Goal: Book appointment/travel/reservation

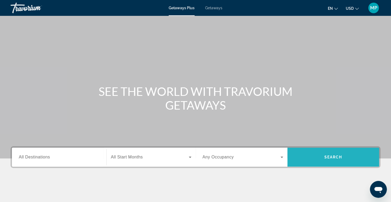
click at [308, 159] on span "Search" at bounding box center [333, 157] width 92 height 13
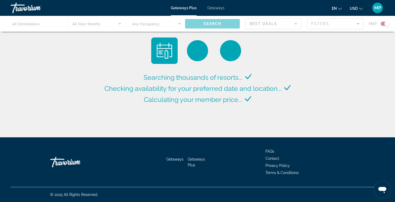
click at [181, 25] on div "Main content" at bounding box center [197, 24] width 395 height 16
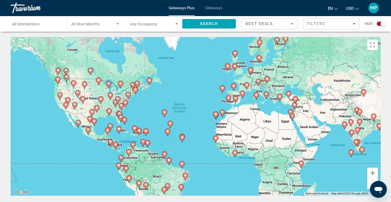
click at [106, 91] on div "To activate drag with keyboard, press Alt + Enter. Once in keyboard drag state,…" at bounding box center [196, 116] width 370 height 159
click at [108, 87] on icon "Main content" at bounding box center [108, 84] width 5 height 7
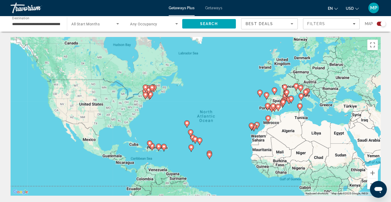
click at [108, 87] on div "To activate drag with keyboard, press Alt + Enter. Once in keyboard drag state,…" at bounding box center [196, 116] width 370 height 159
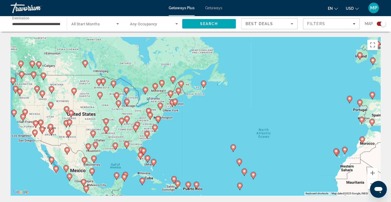
click at [117, 95] on image "Main content" at bounding box center [116, 95] width 3 height 3
type input "**********"
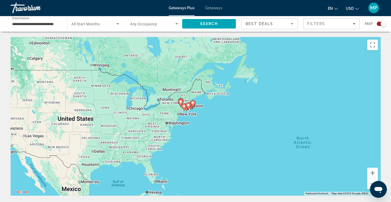
click at [117, 95] on div "To activate drag with keyboard, press Alt + Enter. Once in keyboard drag state,…" at bounding box center [196, 116] width 370 height 159
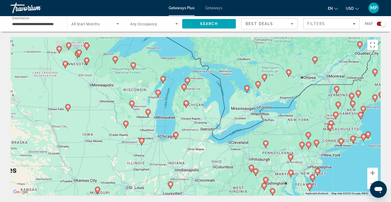
click at [145, 124] on div "To activate drag with keyboard, press Alt + Enter. Once in keyboard drag state,…" at bounding box center [196, 116] width 370 height 159
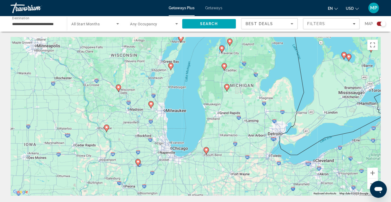
click at [145, 118] on div "To activate drag with keyboard, press Alt + Enter. Once in keyboard drag state,…" at bounding box center [196, 116] width 370 height 159
click at [152, 105] on icon "Main content" at bounding box center [150, 104] width 5 height 7
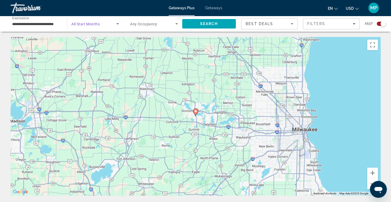
click at [117, 24] on icon "Search widget" at bounding box center [117, 23] width 3 height 1
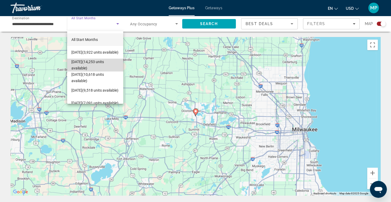
click at [96, 61] on span "[DATE] (14,253 units available)" at bounding box center [95, 65] width 48 height 13
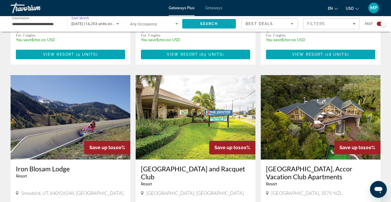
scroll to position [318, 0]
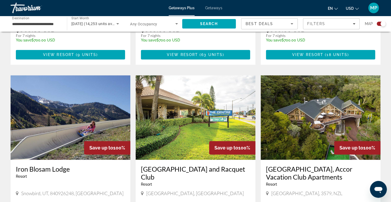
click at [90, 123] on img "Main content" at bounding box center [71, 117] width 120 height 85
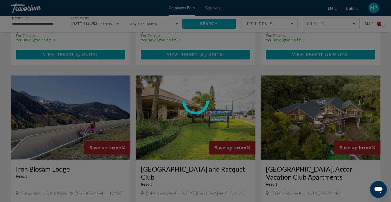
click at [90, 123] on div at bounding box center [195, 101] width 391 height 202
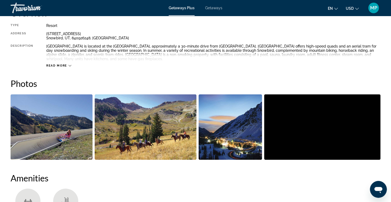
scroll to position [193, 0]
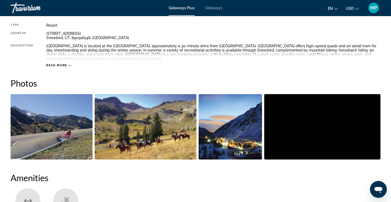
click at [50, 121] on img "Open full-screen image slider" at bounding box center [52, 127] width 82 height 66
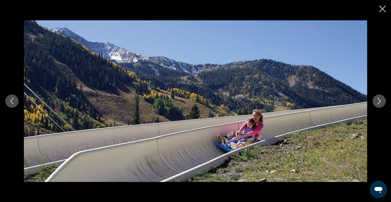
scroll to position [275, 0]
click at [380, 10] on icon "Close slideshow" at bounding box center [382, 9] width 7 height 7
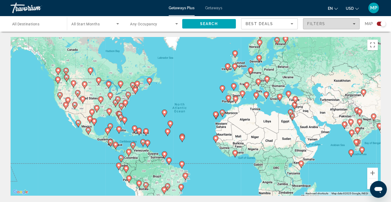
click at [354, 24] on icon "Filters" at bounding box center [353, 23] width 3 height 3
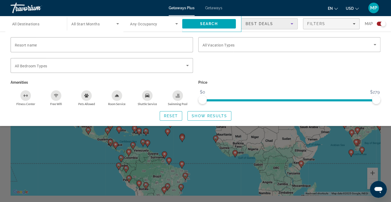
click at [294, 24] on icon "Sort by" at bounding box center [292, 24] width 6 height 6
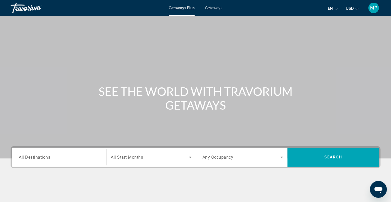
click at [212, 6] on span "Getaways" at bounding box center [213, 8] width 17 height 4
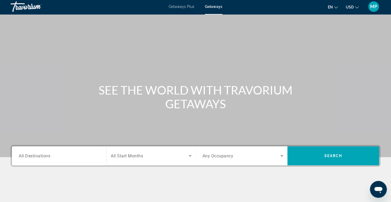
click at [86, 157] on input "Destination All Destinations" at bounding box center [59, 156] width 81 height 6
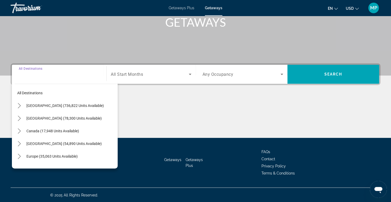
scroll to position [83, 0]
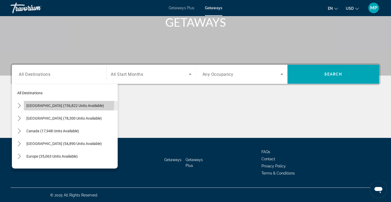
click at [59, 102] on span "Select destination: United States (736,822 units available)" at bounding box center [71, 105] width 94 height 13
type input "**********"
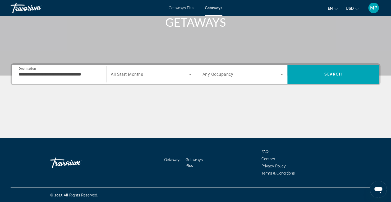
click at [59, 102] on div "Main content" at bounding box center [196, 118] width 370 height 40
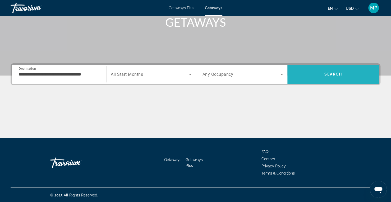
click at [320, 70] on span "Search" at bounding box center [333, 74] width 92 height 13
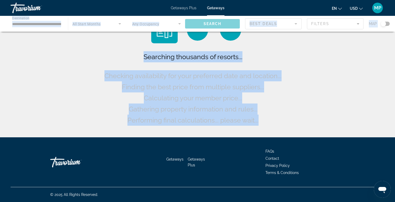
click at [306, 88] on div "Searching thousands of resorts... Checking availability for your preferred date…" at bounding box center [197, 70] width 395 height 140
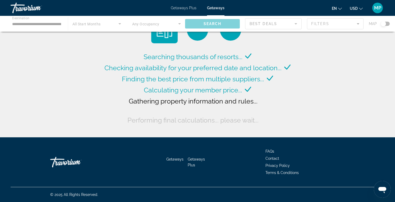
click at [306, 88] on div "Searching thousands of resorts... Checking availability for your preferred date…" at bounding box center [197, 70] width 395 height 140
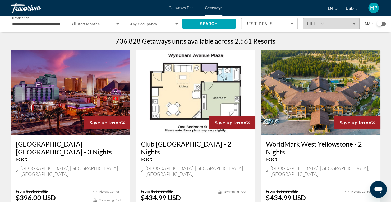
click at [354, 24] on icon "Filters" at bounding box center [353, 23] width 3 height 1
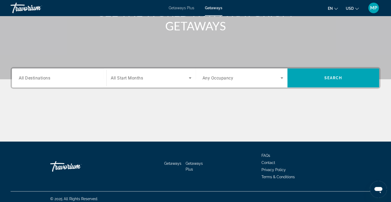
scroll to position [80, 0]
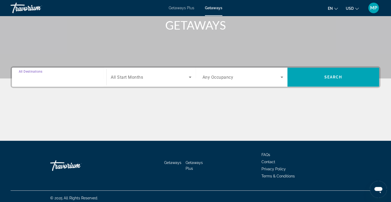
drag, startPoint x: 83, startPoint y: 81, endPoint x: 78, endPoint y: 77, distance: 6.0
click at [78, 77] on input "Destination All Destinations" at bounding box center [59, 77] width 81 height 6
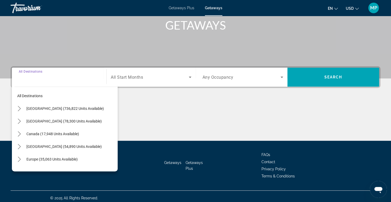
scroll to position [83, 0]
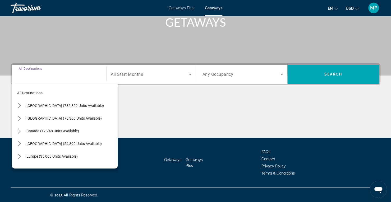
click at [78, 77] on div "Search widget" at bounding box center [59, 74] width 81 height 15
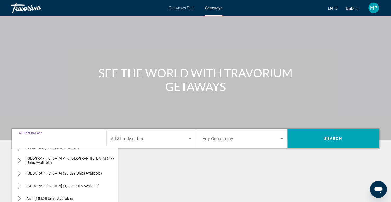
scroll to position [35, 0]
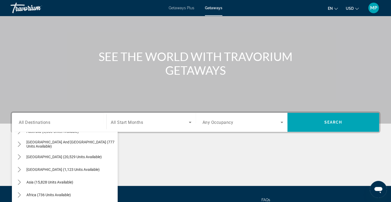
click at [213, 156] on div "Main content" at bounding box center [196, 166] width 370 height 40
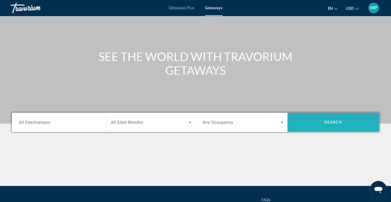
click at [319, 124] on span "Search" at bounding box center [333, 122] width 92 height 13
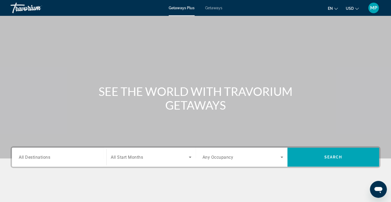
click at [189, 6] on span "Getaways Plus" at bounding box center [182, 8] width 26 height 4
click at [213, 10] on span "Getaways" at bounding box center [213, 8] width 17 height 4
click at [185, 10] on div "Getaways Plus Getaways en English Español Français Italiano Português русский U…" at bounding box center [195, 8] width 391 height 14
click at [183, 8] on span "Getaways Plus" at bounding box center [182, 8] width 26 height 4
click at [87, 161] on div "Search widget" at bounding box center [59, 157] width 81 height 15
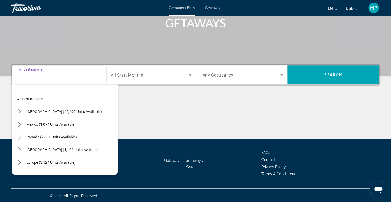
scroll to position [83, 0]
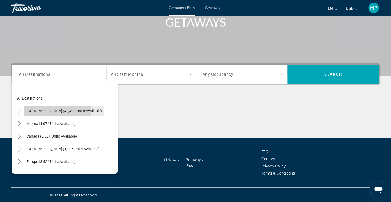
click at [38, 112] on span "[GEOGRAPHIC_DATA] (42,490 units available)" at bounding box center [63, 111] width 75 height 4
type input "**********"
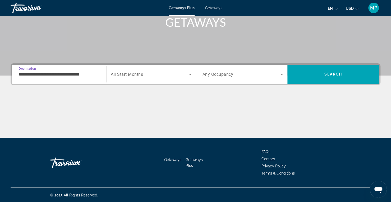
scroll to position [0, 0]
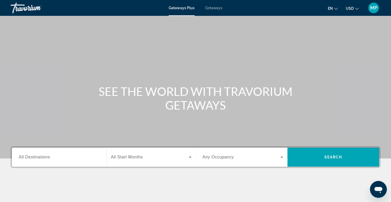
click at [190, 157] on icon "Search widget" at bounding box center [190, 157] width 3 height 1
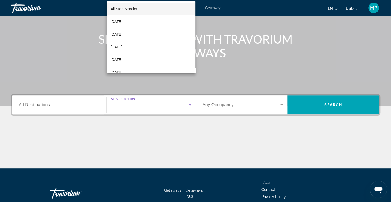
scroll to position [83, 0]
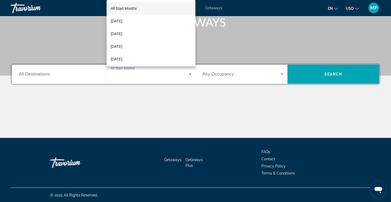
click at [184, 115] on div at bounding box center [195, 101] width 391 height 202
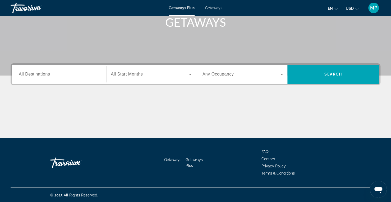
click at [184, 115] on div "Main content" at bounding box center [196, 118] width 370 height 40
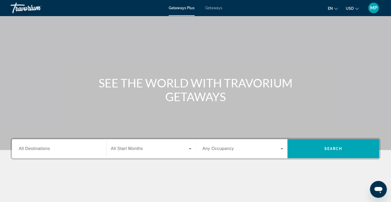
scroll to position [0, 0]
